Goal: Task Accomplishment & Management: Manage account settings

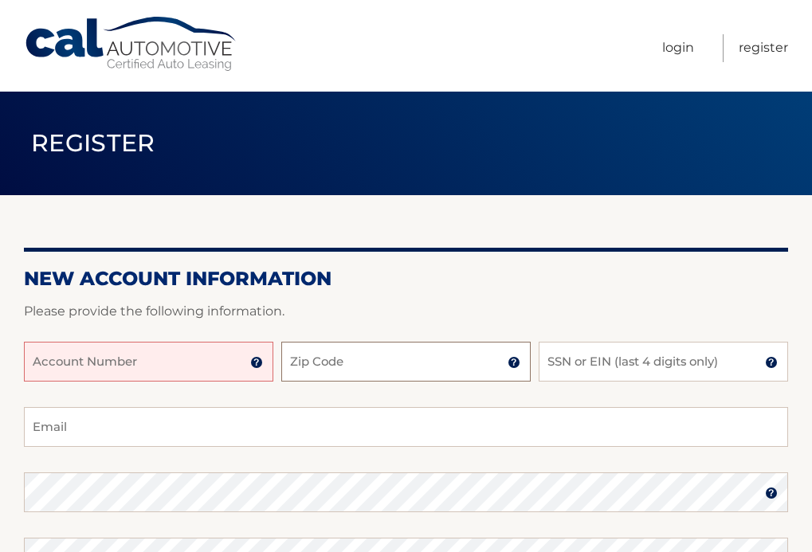
click at [303, 358] on input "Zip Code" at bounding box center [405, 362] width 249 height 40
type input "4"
type input "11941"
click at [151, 366] on input "Account Number" at bounding box center [148, 362] width 249 height 40
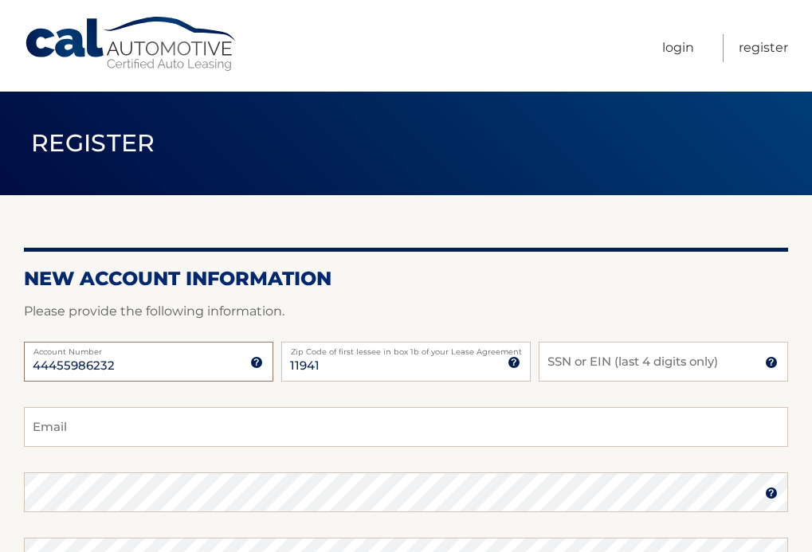
type input "44455986232"
click at [606, 367] on input "SSN or EIN (last 4 digits only)" at bounding box center [662, 362] width 249 height 40
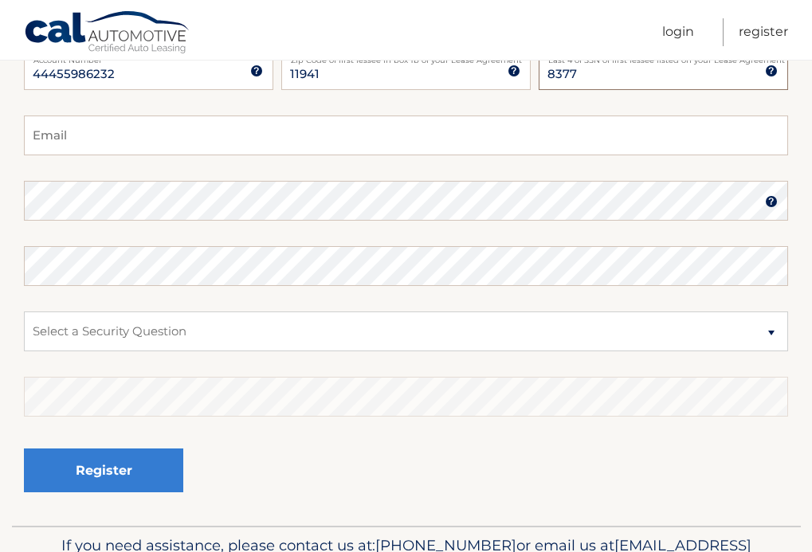
scroll to position [293, 0]
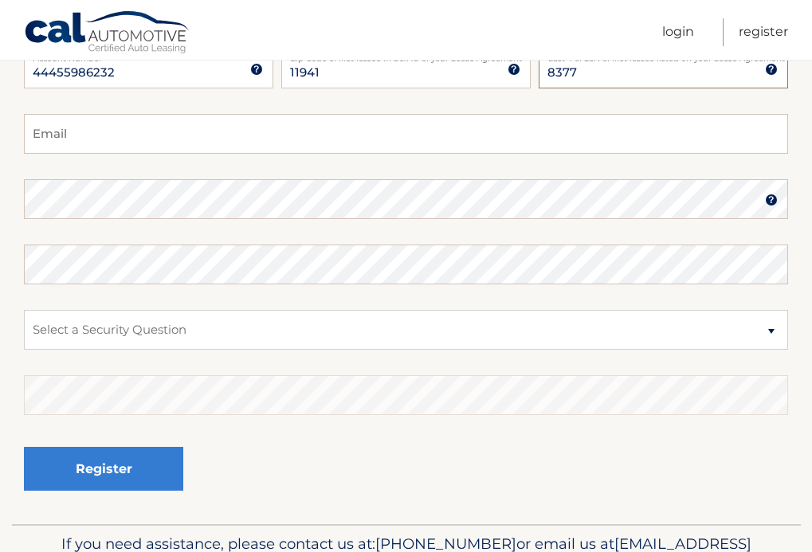
type input "8377"
click at [103, 135] on input "Email" at bounding box center [406, 134] width 764 height 40
type input "hgralnickdds@aol.com"
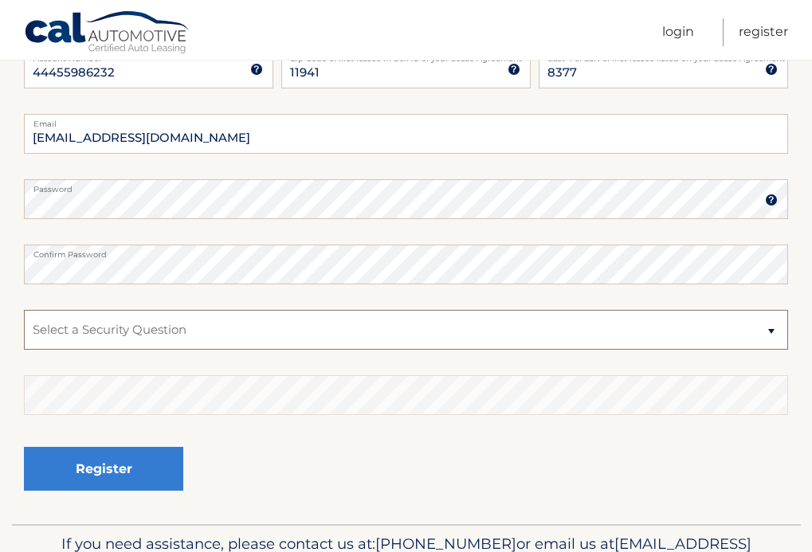
click at [768, 330] on select "Select a Security Question What was the name of your elementary school? What is…" at bounding box center [406, 330] width 764 height 40
select select "2"
click at [24, 310] on select "Select a Security Question What was the name of your elementary school? What is…" at bounding box center [406, 330] width 764 height 40
click at [288, 316] on select "Select a Security Question What was the name of your elementary school? What is…" at bounding box center [406, 330] width 764 height 40
click at [24, 310] on select "Select a Security Question What was the name of your elementary school? What is…" at bounding box center [406, 330] width 764 height 40
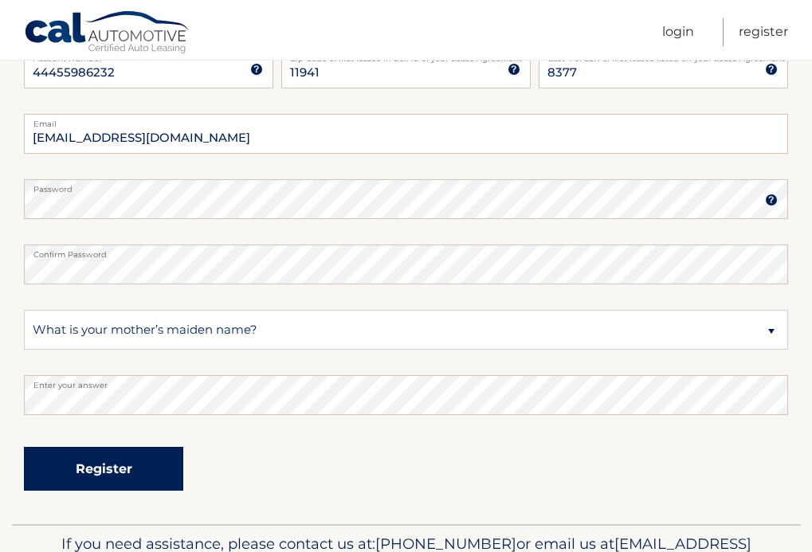
click at [123, 457] on button "Register" at bounding box center [103, 469] width 159 height 44
click at [120, 471] on button "Register" at bounding box center [103, 469] width 159 height 44
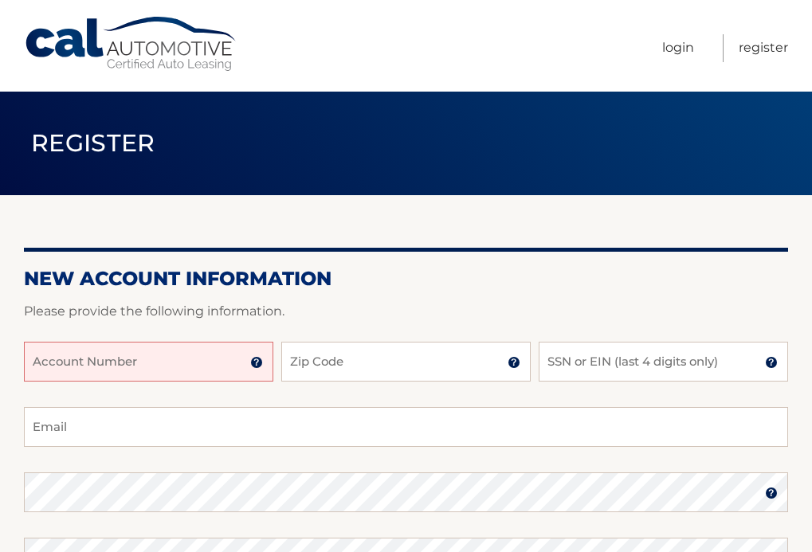
click at [249, 362] on div "Account Number" at bounding box center [148, 362] width 249 height 40
click at [198, 366] on input "Account Number" at bounding box center [148, 362] width 249 height 40
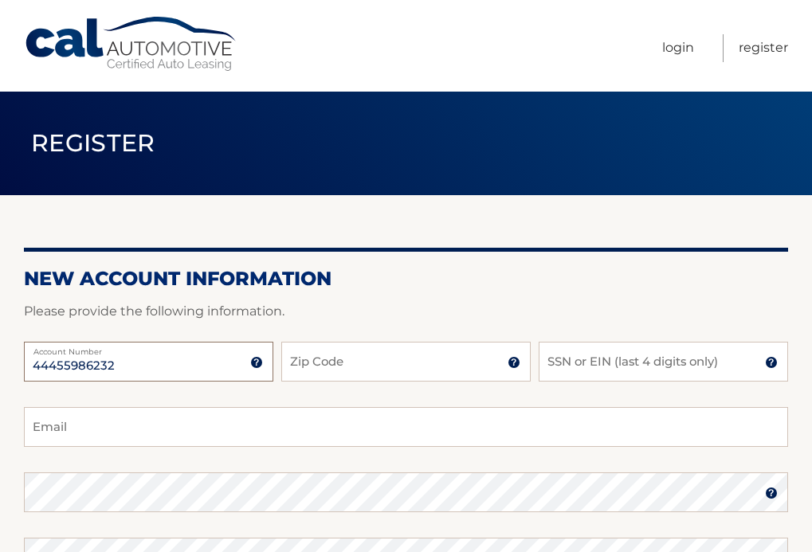
type input "44455986232"
click at [385, 352] on input "Zip Code" at bounding box center [405, 362] width 249 height 40
type input "11941"
click at [598, 365] on input "SSN or EIN (last 4 digits only)" at bounding box center [662, 362] width 249 height 40
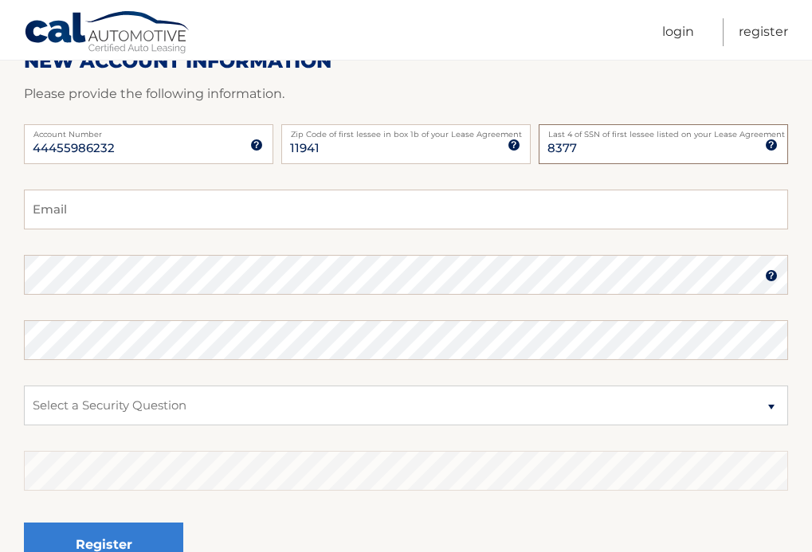
scroll to position [225, 0]
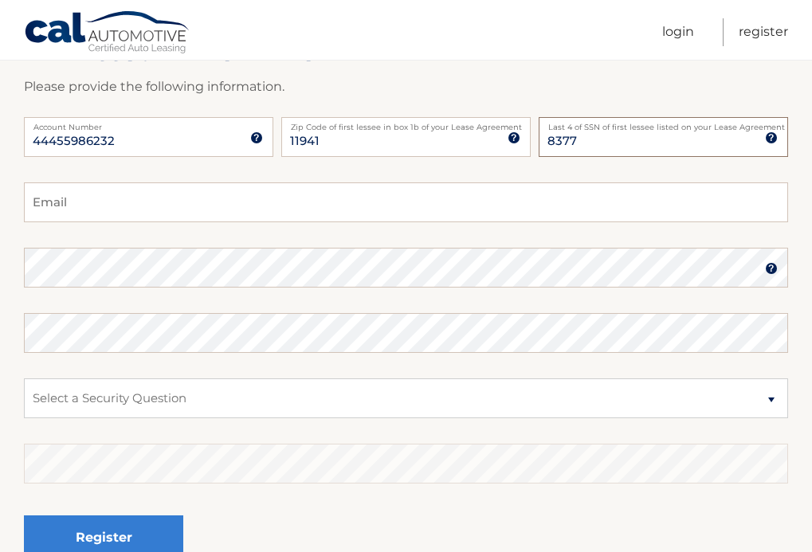
type input "8377"
click at [90, 200] on input "Email" at bounding box center [406, 202] width 764 height 40
type input "hgralnicdds@aol.com"
click at [771, 400] on select "Select a Security Question What was the name of your elementary school? What is…" at bounding box center [406, 398] width 764 height 40
select select "2"
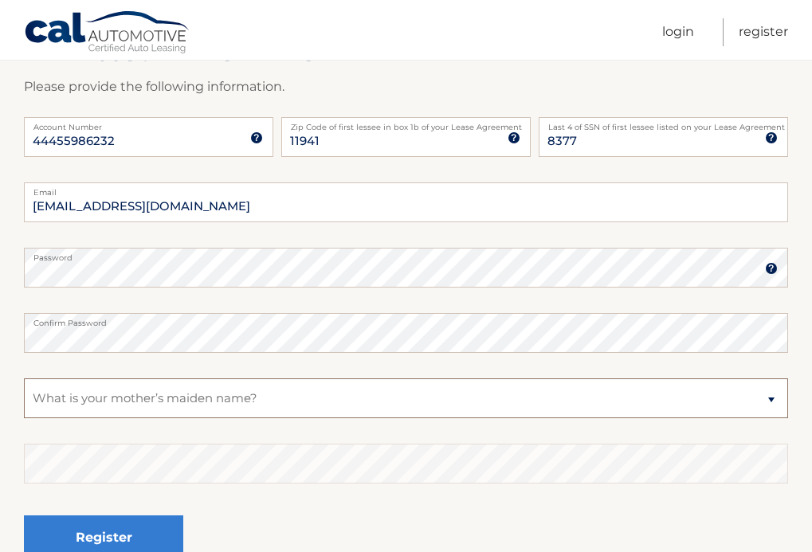
click at [24, 378] on select "Select a Security Question What was the name of your elementary school? What is…" at bounding box center [406, 398] width 764 height 40
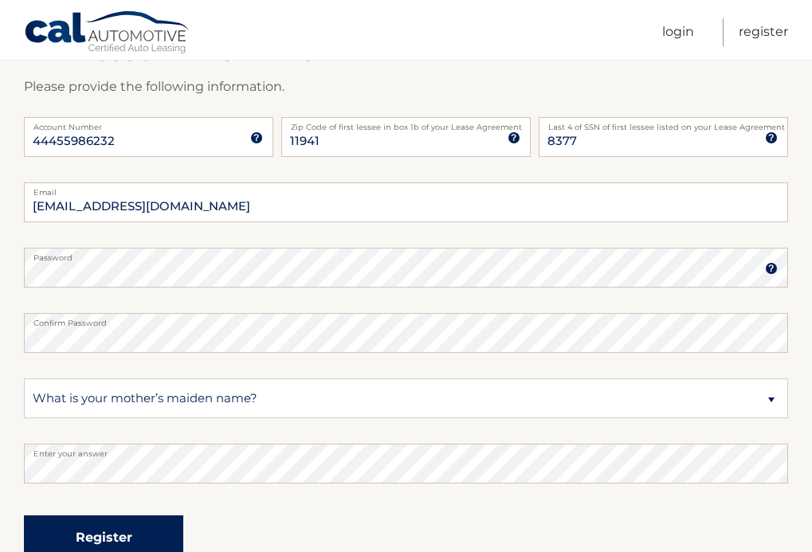
click at [100, 535] on button "Register" at bounding box center [103, 537] width 159 height 44
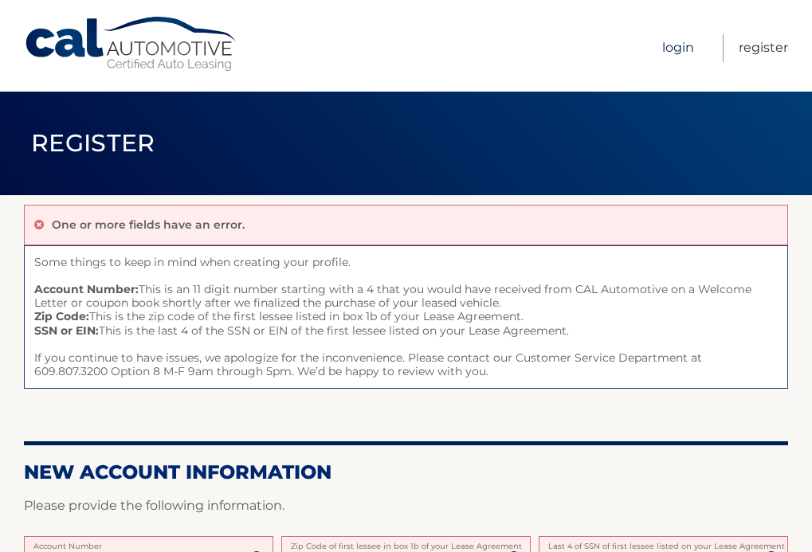
click at [683, 46] on link "Login" at bounding box center [678, 48] width 32 height 28
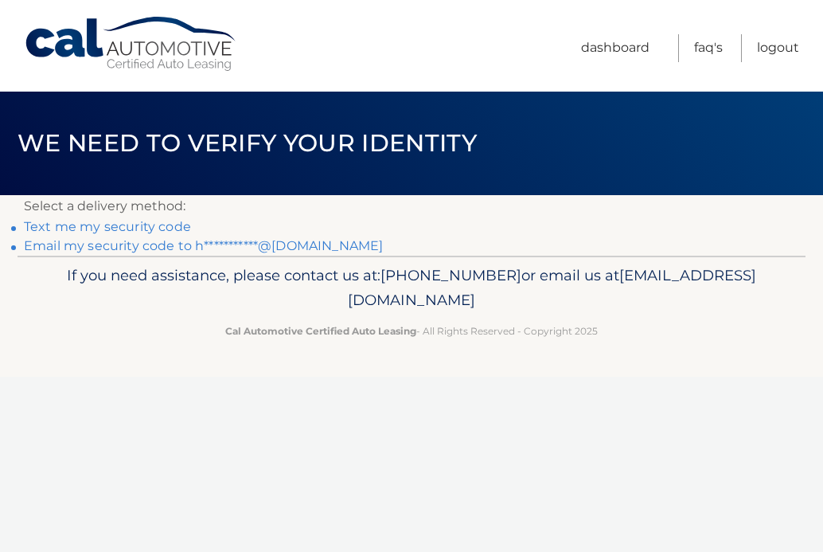
click at [122, 227] on link "Text me my security code" at bounding box center [107, 226] width 167 height 15
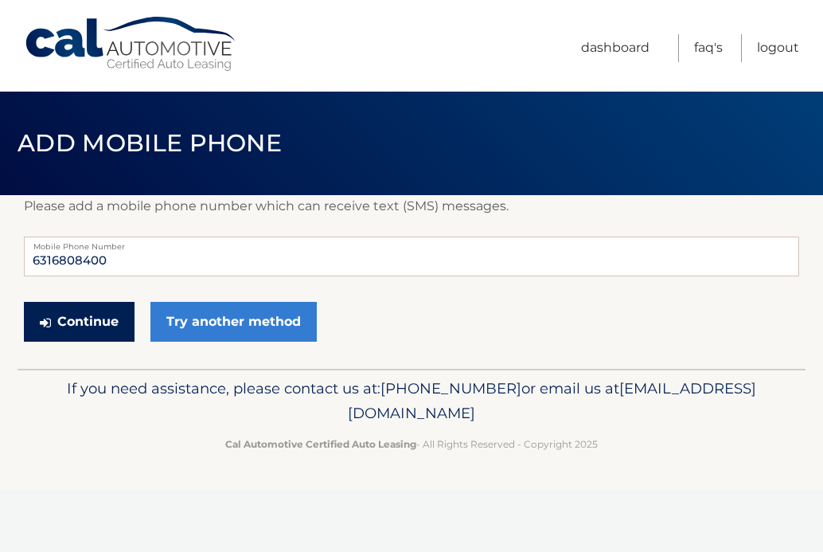
click at [88, 321] on button "Continue" at bounding box center [79, 322] width 111 height 40
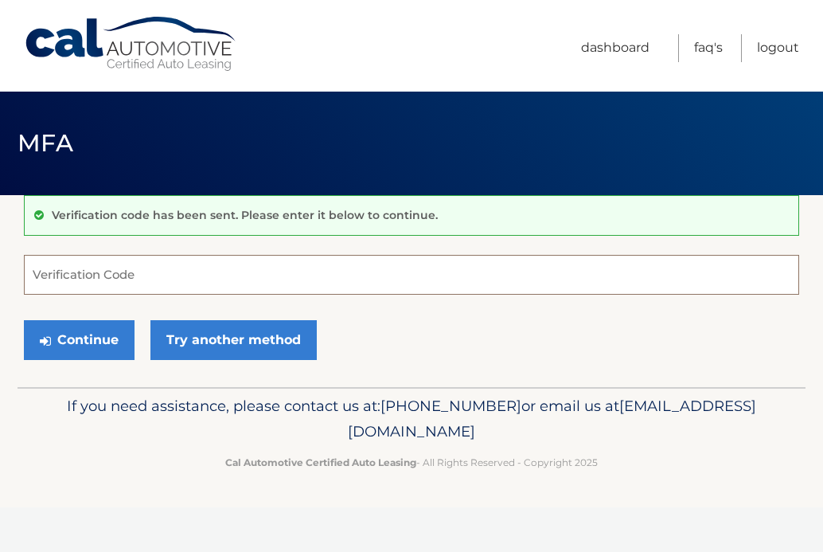
click at [153, 276] on input "Verification Code" at bounding box center [412, 275] width 776 height 40
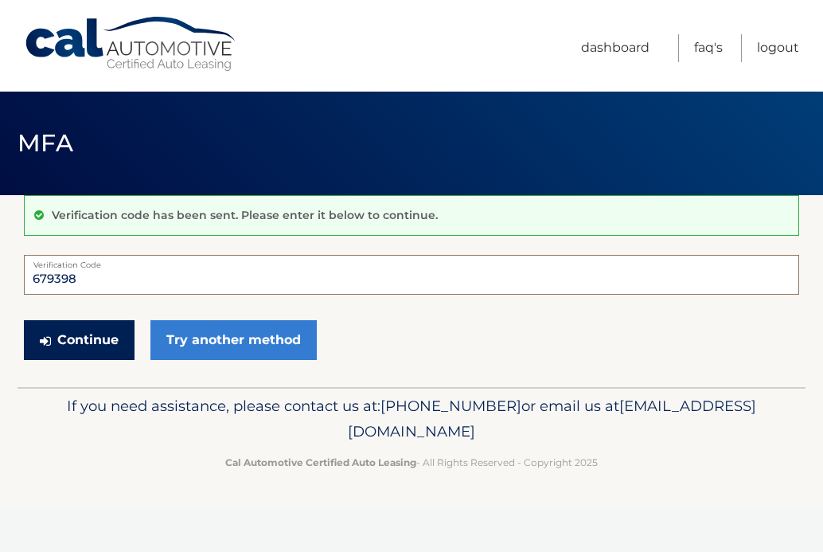
type input "679398"
click at [72, 342] on button "Continue" at bounding box center [79, 340] width 111 height 40
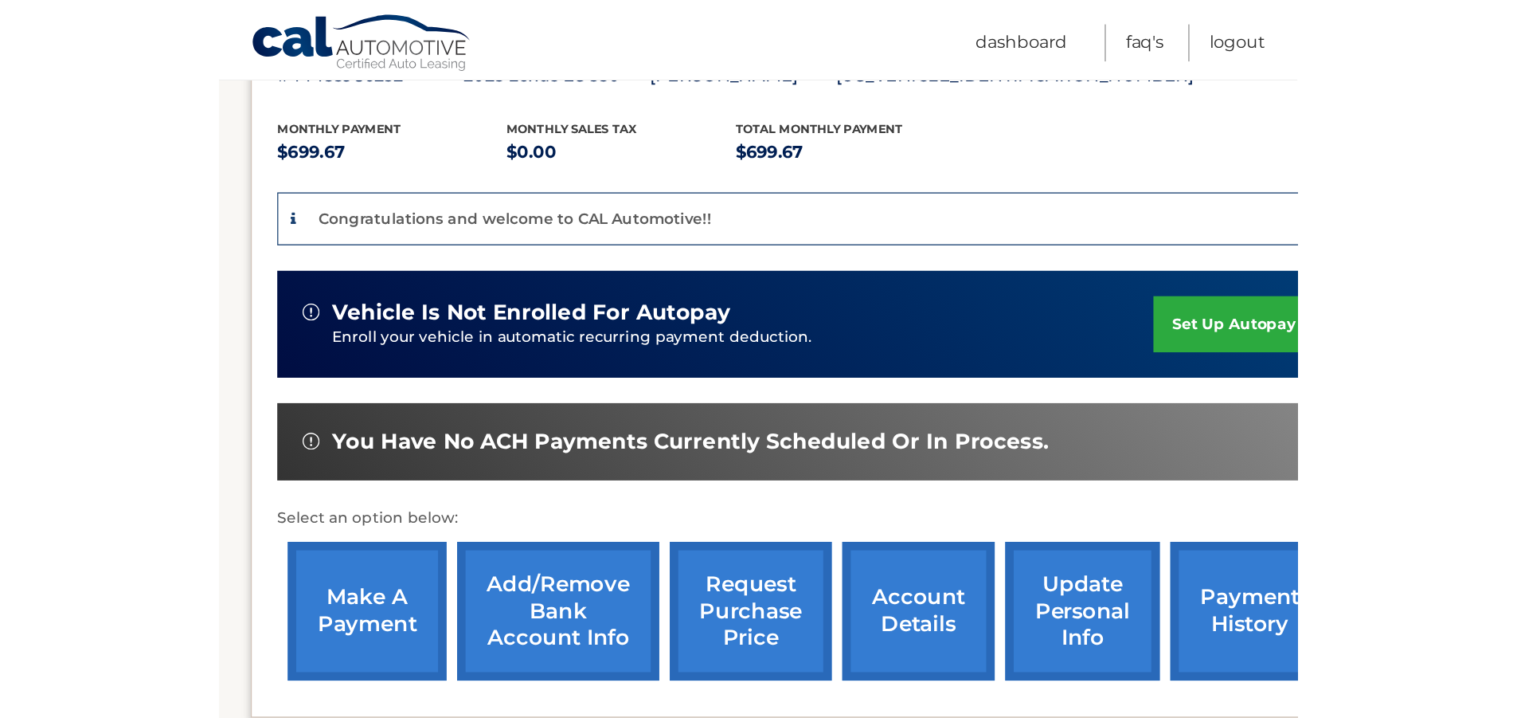
scroll to position [307, 0]
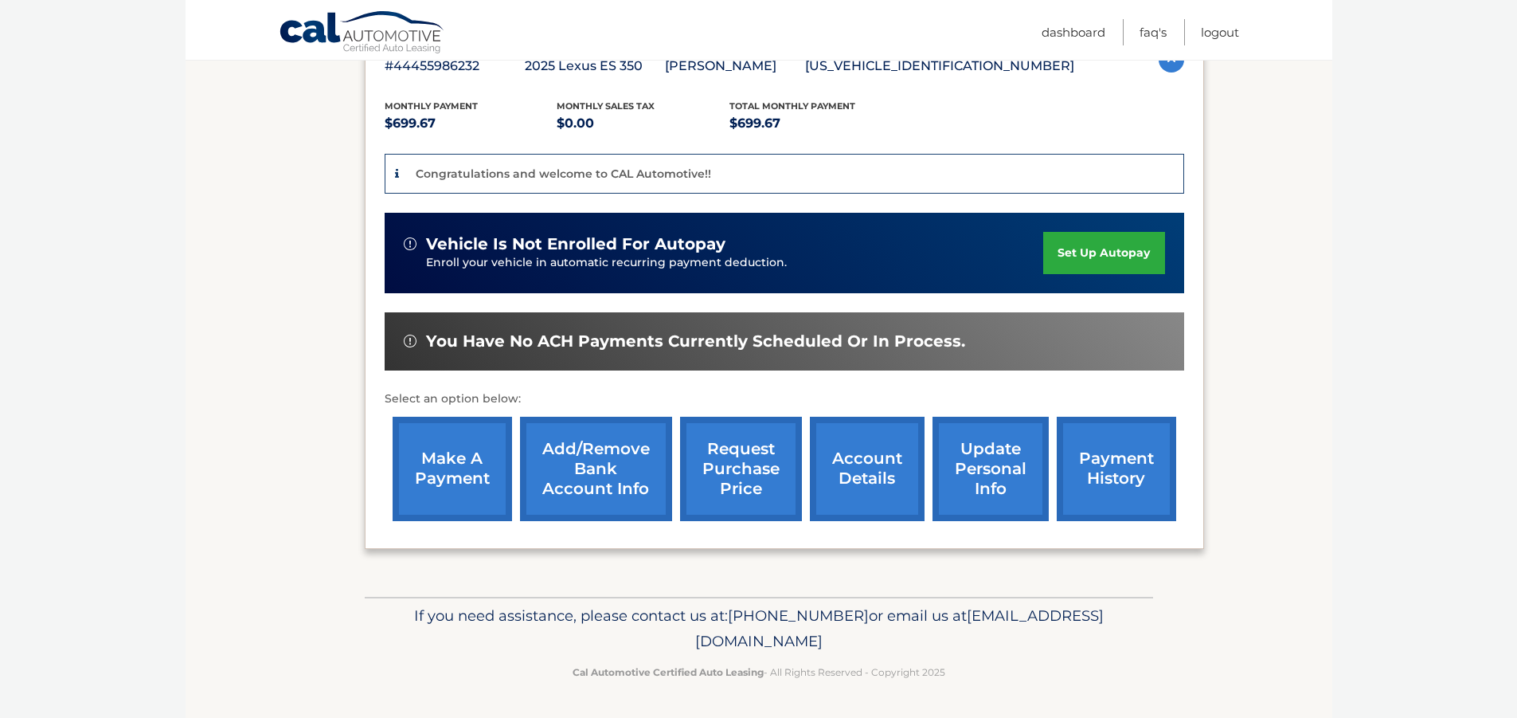
click at [811, 252] on link "set up autopay" at bounding box center [1103, 253] width 121 height 42
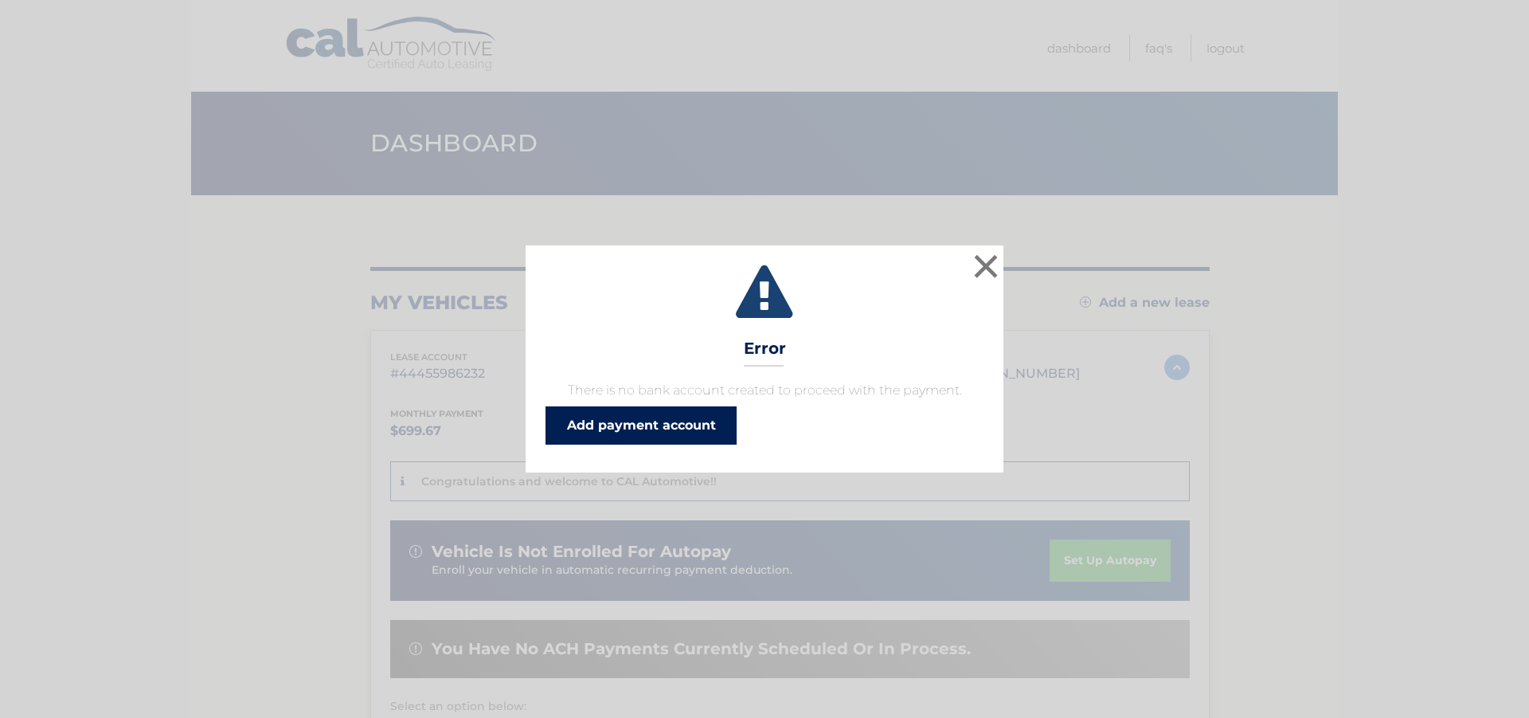
click at [645, 427] on link "Add payment account" at bounding box center [641, 425] width 191 height 38
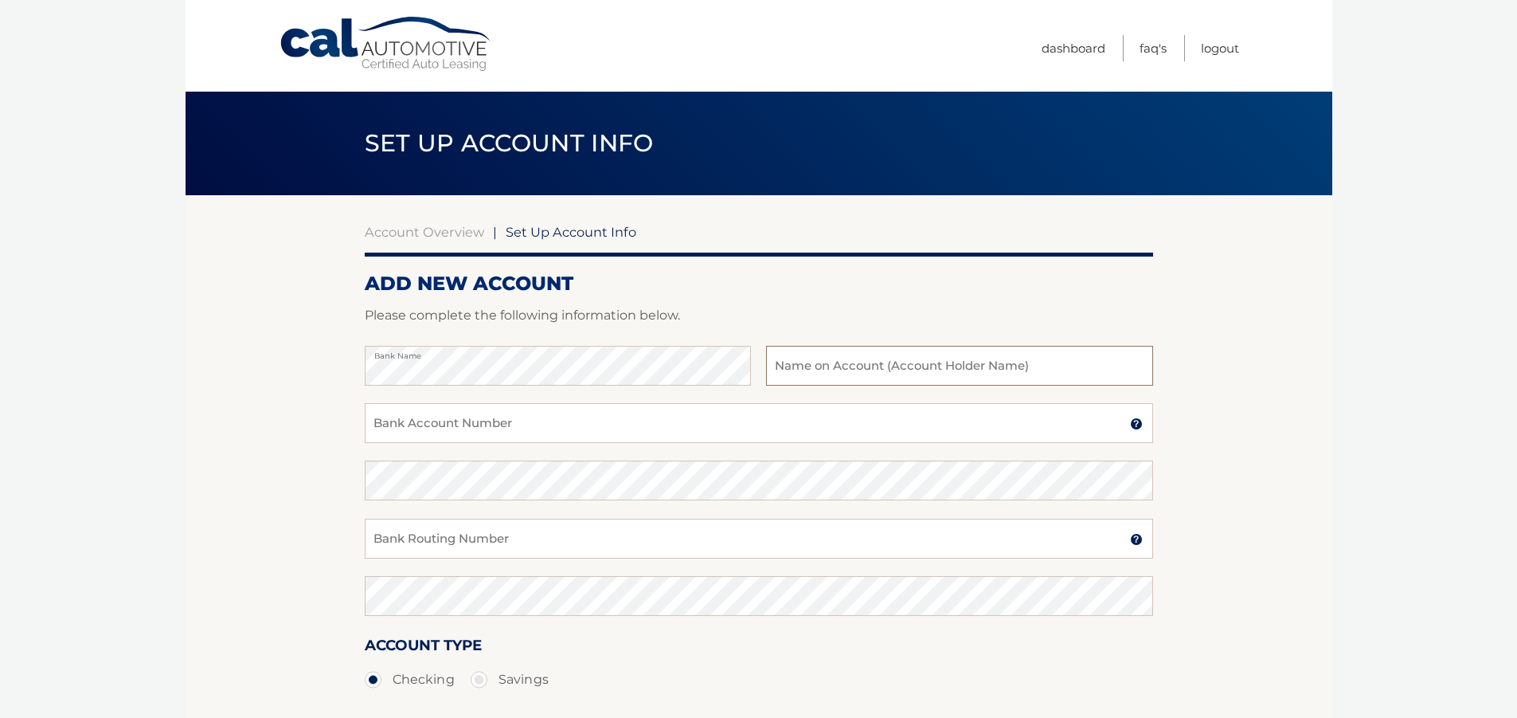
click at [847, 369] on input "text" at bounding box center [959, 366] width 386 height 40
type input "[PERSON_NAME] & [PERSON_NAME]"
click at [503, 421] on input "Bank Account Number" at bounding box center [759, 423] width 788 height 40
type input "7012111628"
click at [512, 537] on input "Bank Routing Number" at bounding box center [759, 538] width 788 height 40
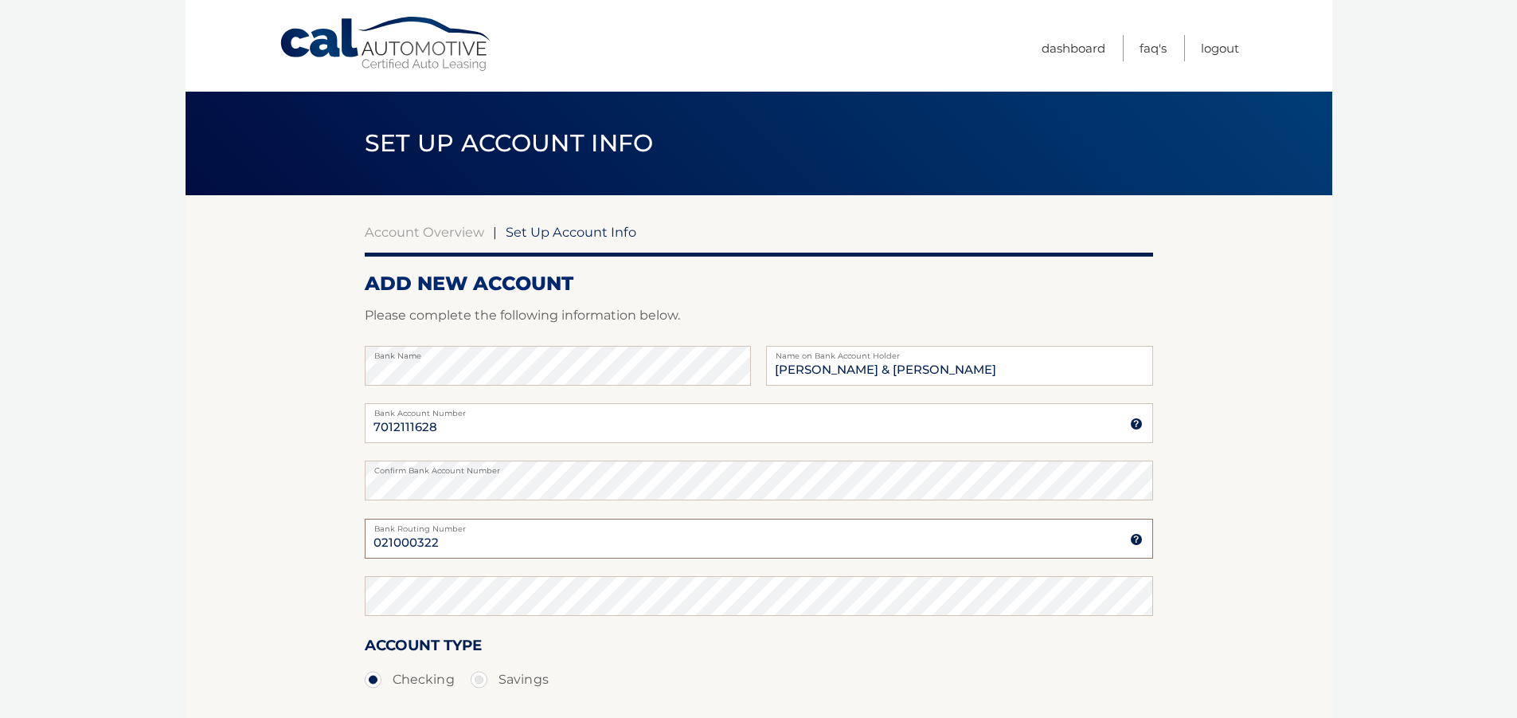
type input "021000322"
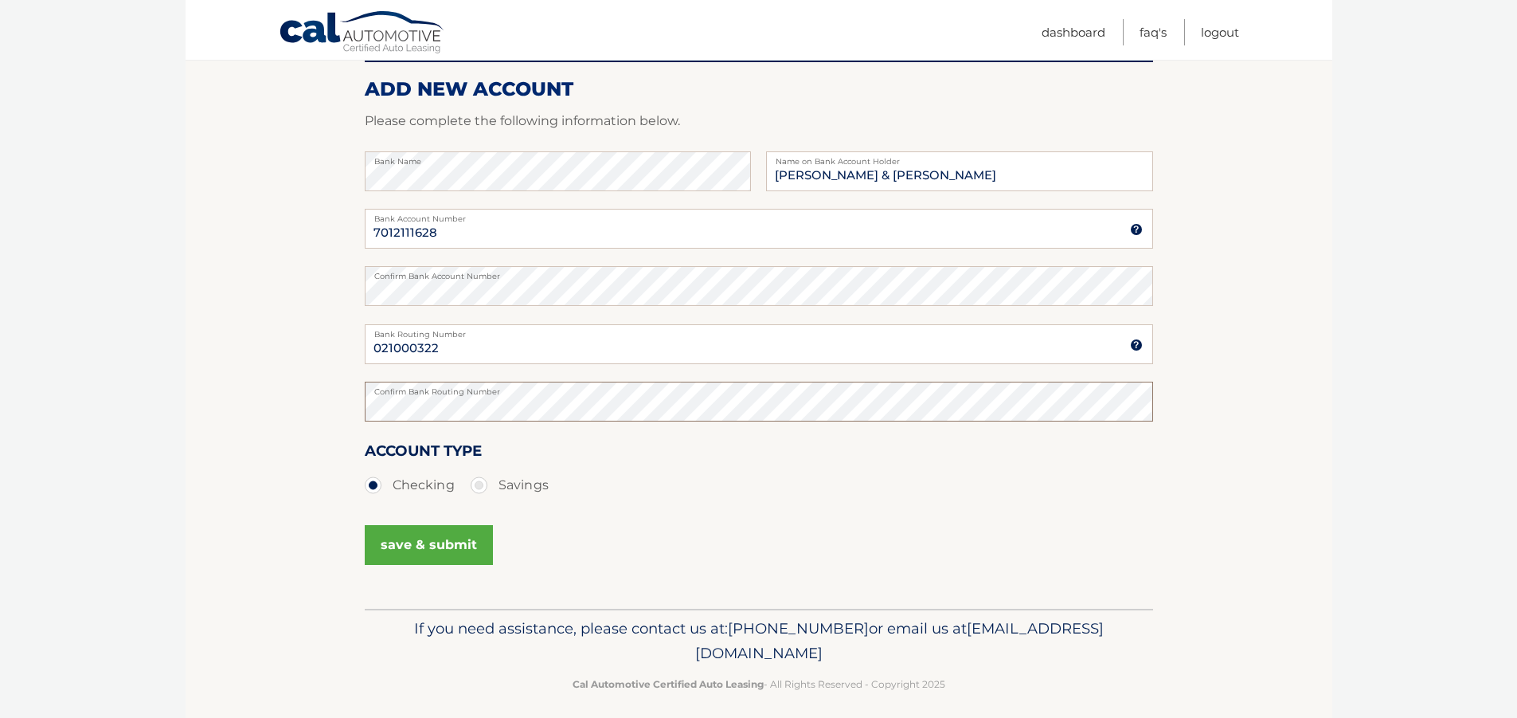
scroll to position [206, 0]
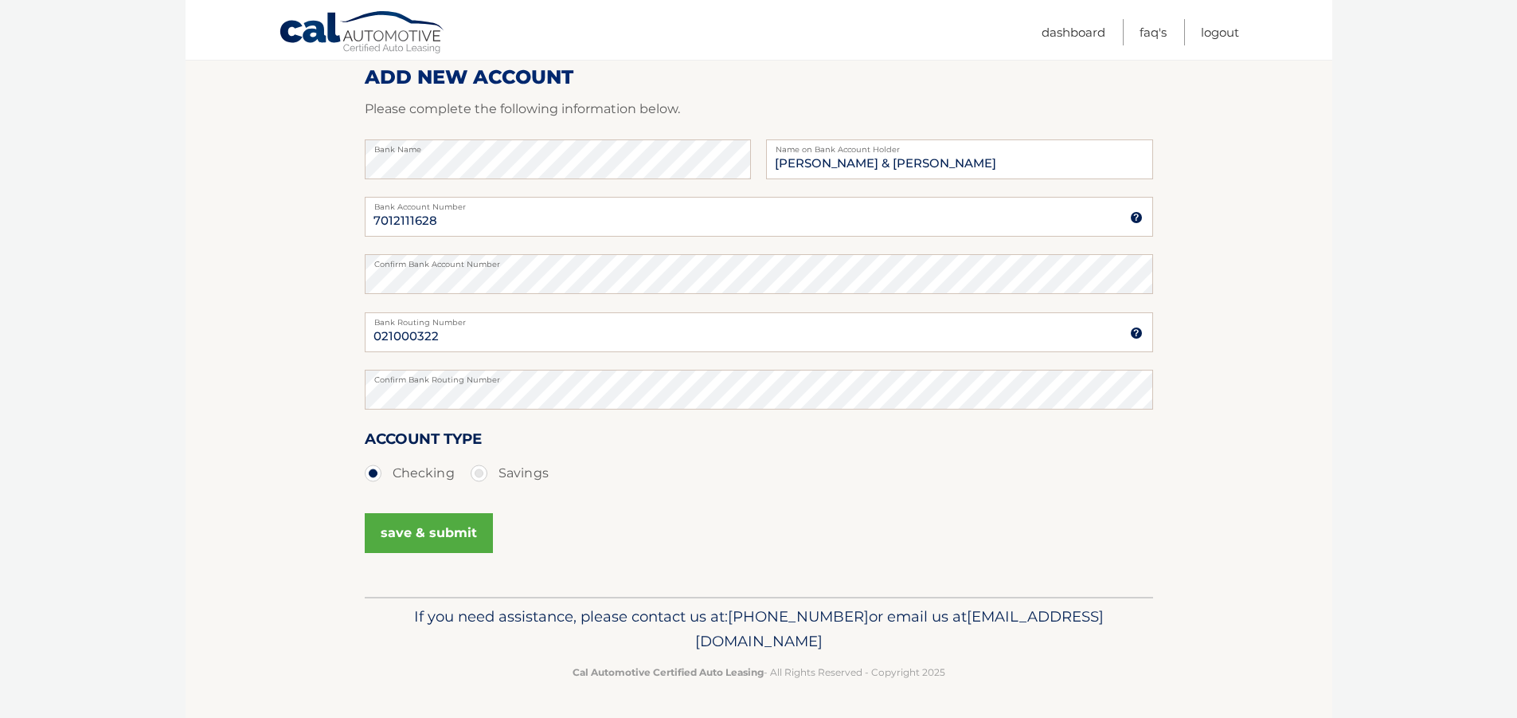
click at [424, 534] on button "save & submit" at bounding box center [429, 533] width 128 height 40
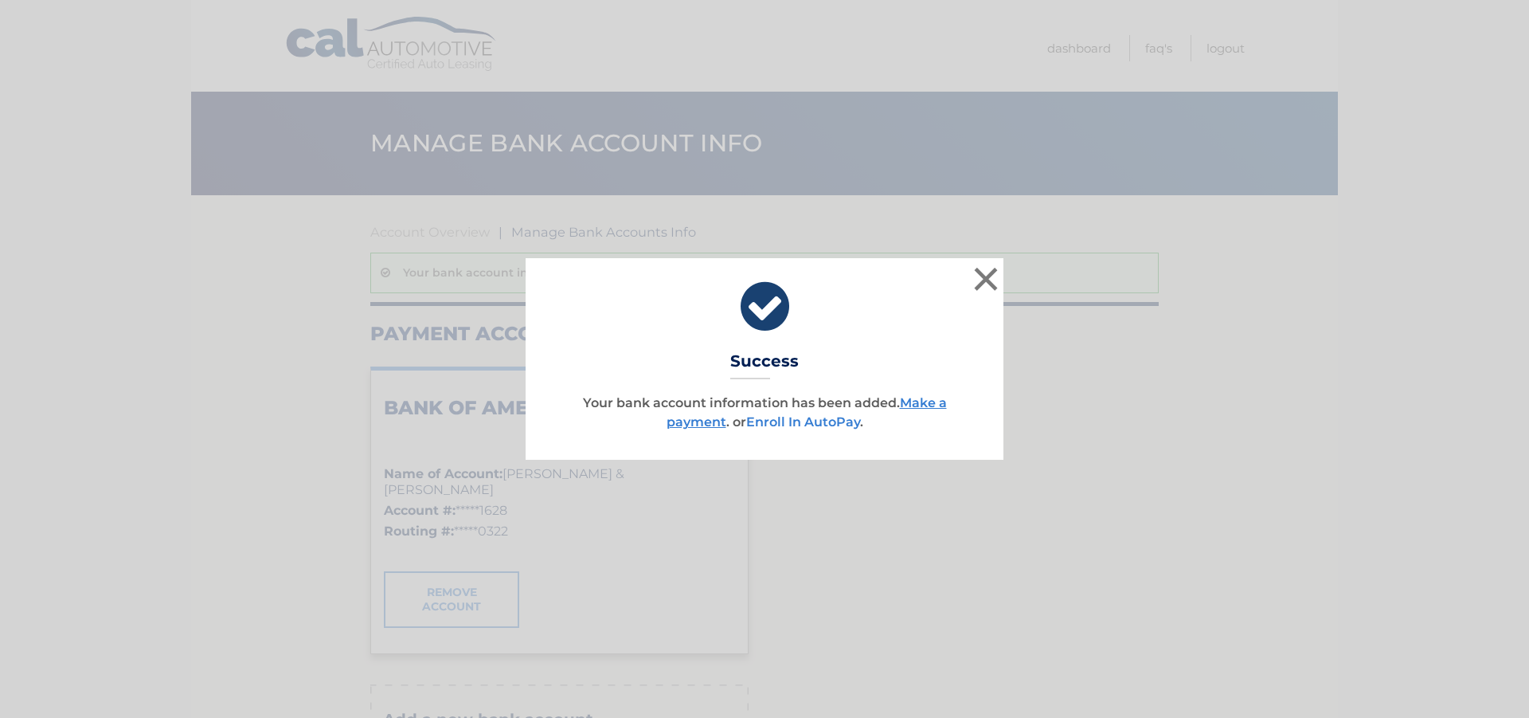
click at [806, 422] on link "Enroll In AutoPay" at bounding box center [803, 421] width 114 height 15
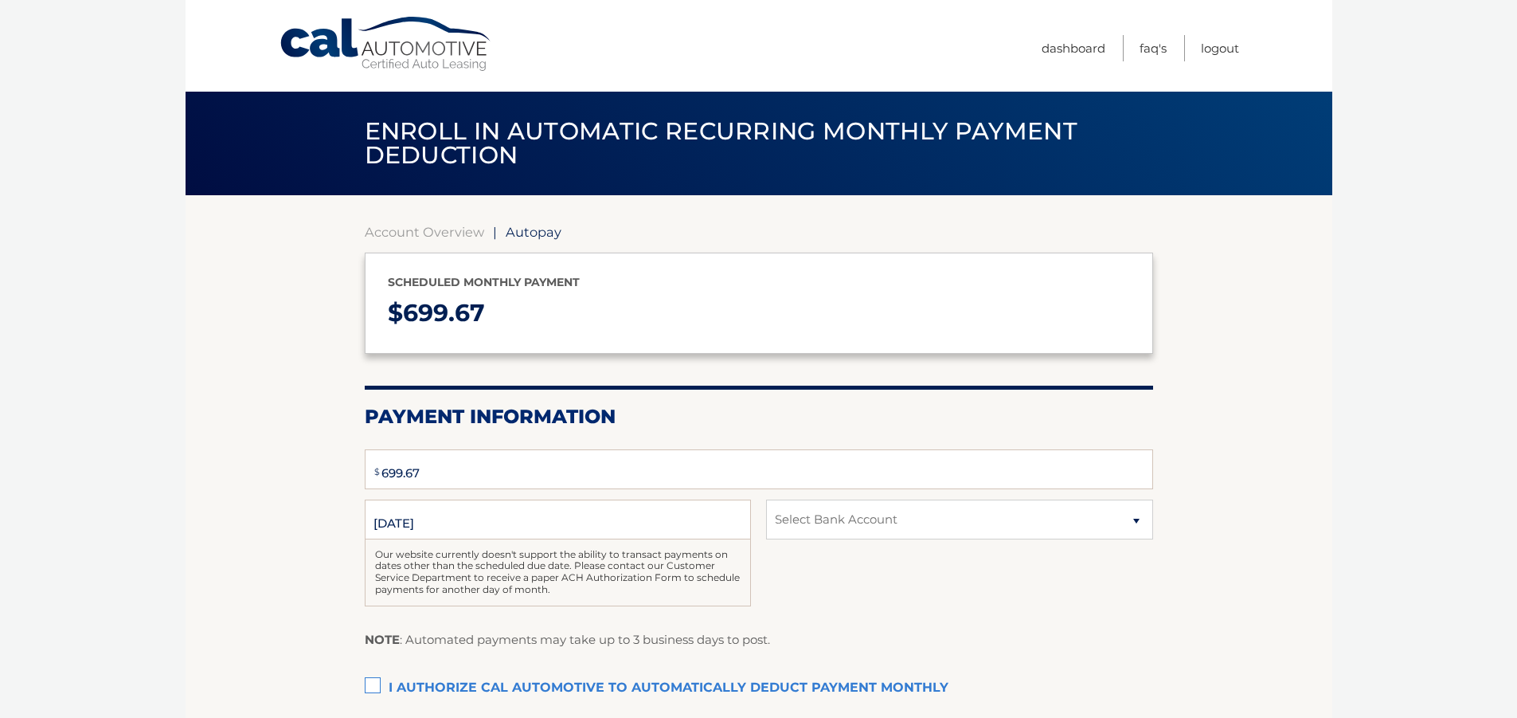
select select "MjEzODlkZDEtZThkZC00YzZmLTk4OWQtODQwYmNmZmRlMDUw"
click at [377, 687] on label "I authorize cal automotive to automatically deduct payment monthly This checkbo…" at bounding box center [759, 688] width 788 height 32
click at [0, 0] on input "I authorize cal automotive to automatically deduct payment monthly This checkbo…" at bounding box center [0, 0] width 0 height 0
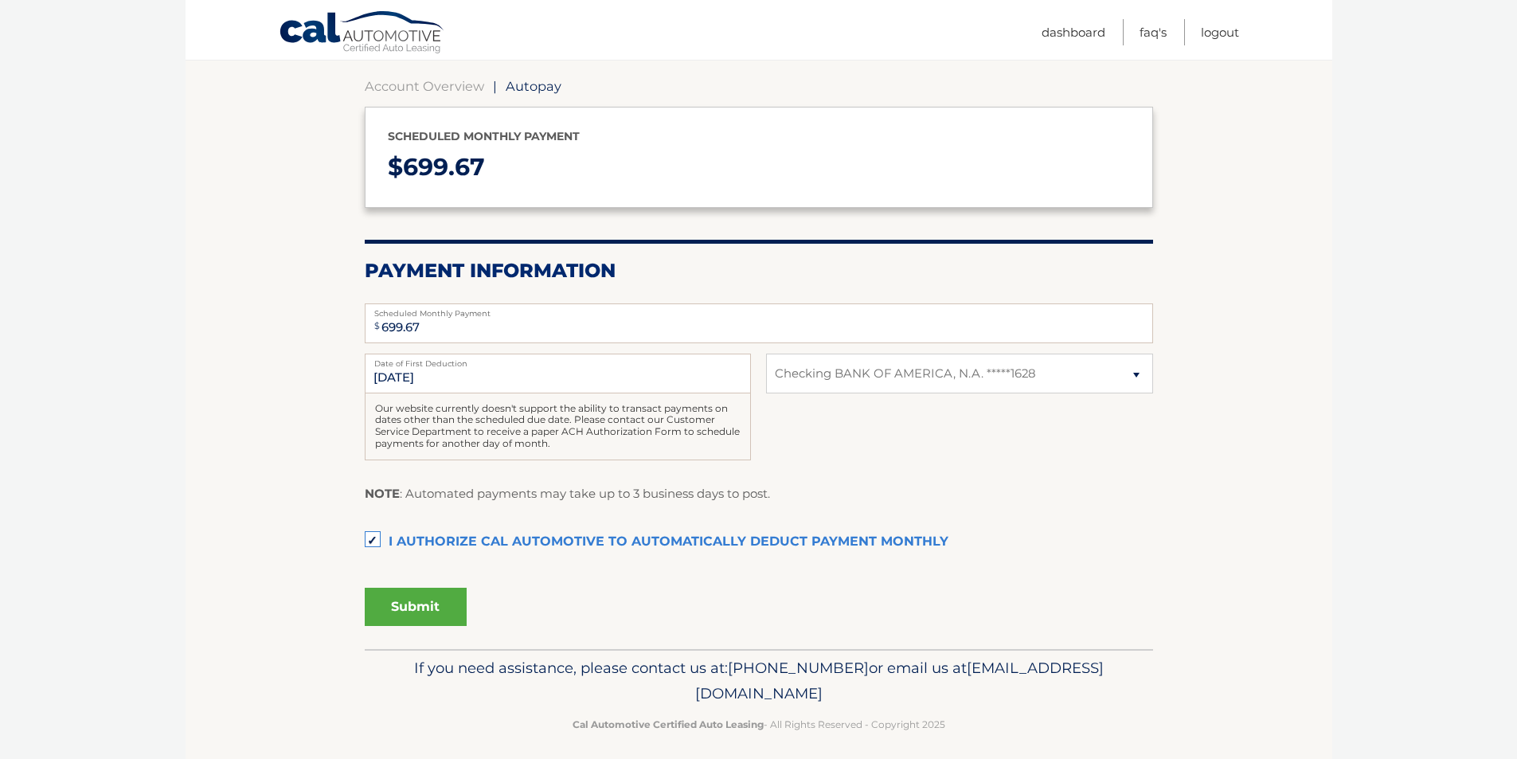
scroll to position [156, 0]
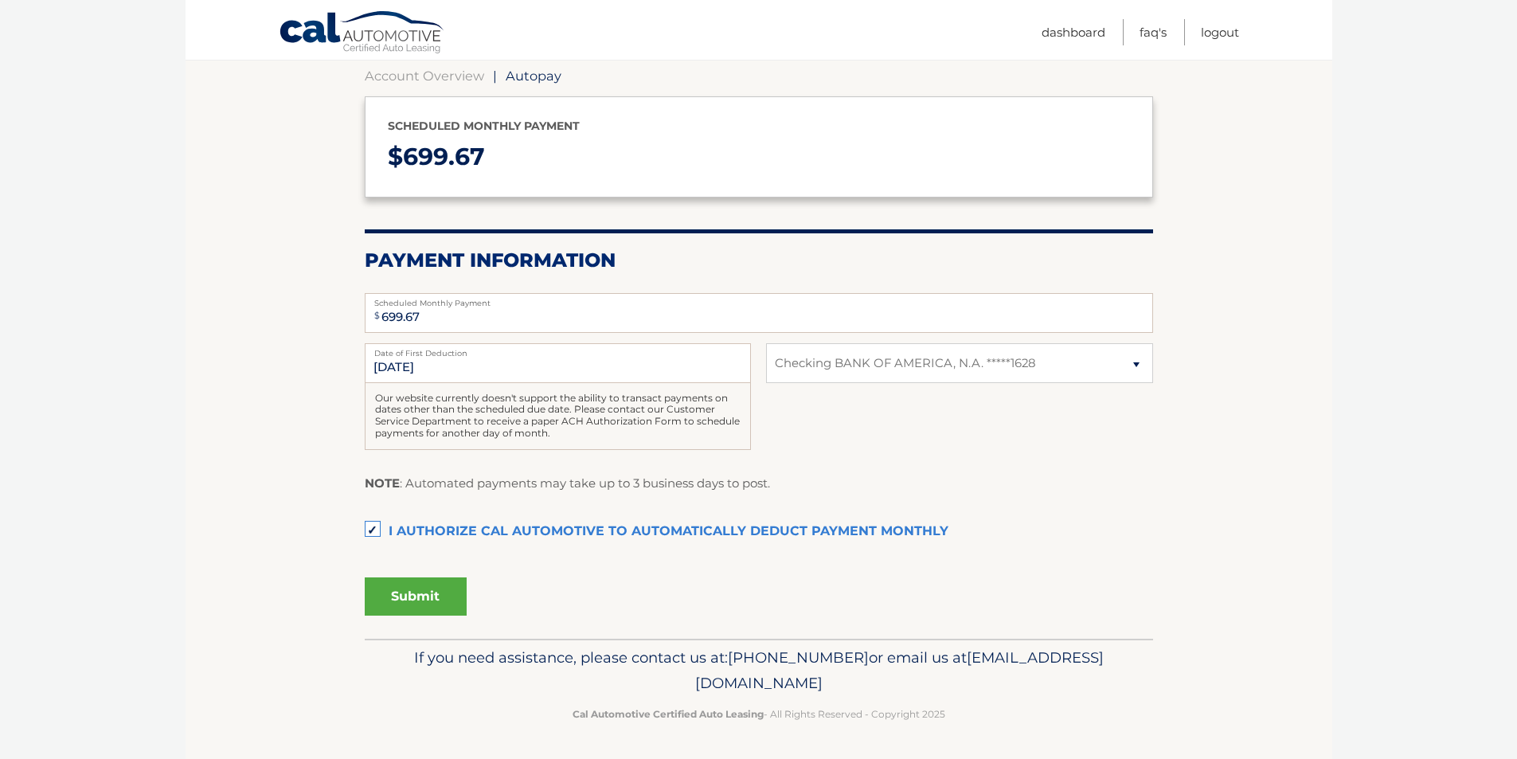
drag, startPoint x: 1496, startPoint y: 526, endPoint x: 1516, endPoint y: 514, distance: 22.1
click at [1512, 516] on body "Cal Automotive Menu Dashboard FAQ's Logout | $" at bounding box center [758, 223] width 1517 height 759
